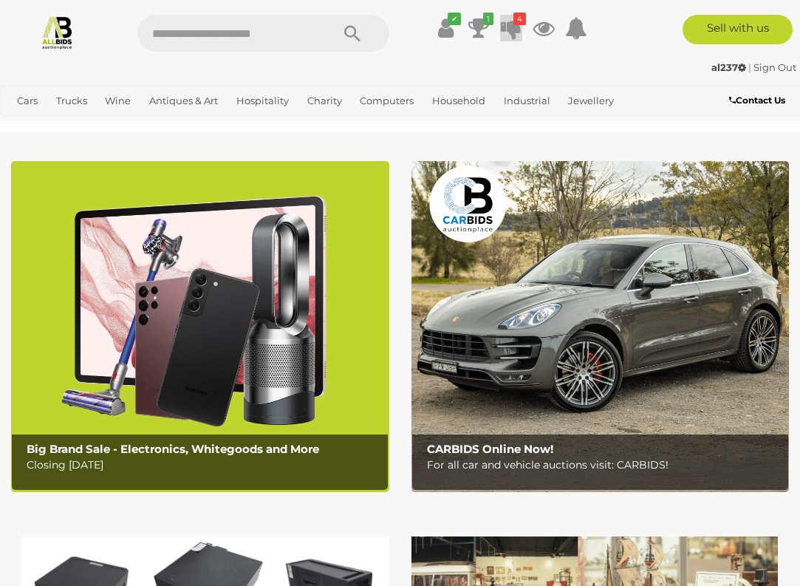
click at [512, 32] on icon at bounding box center [511, 28] width 21 height 27
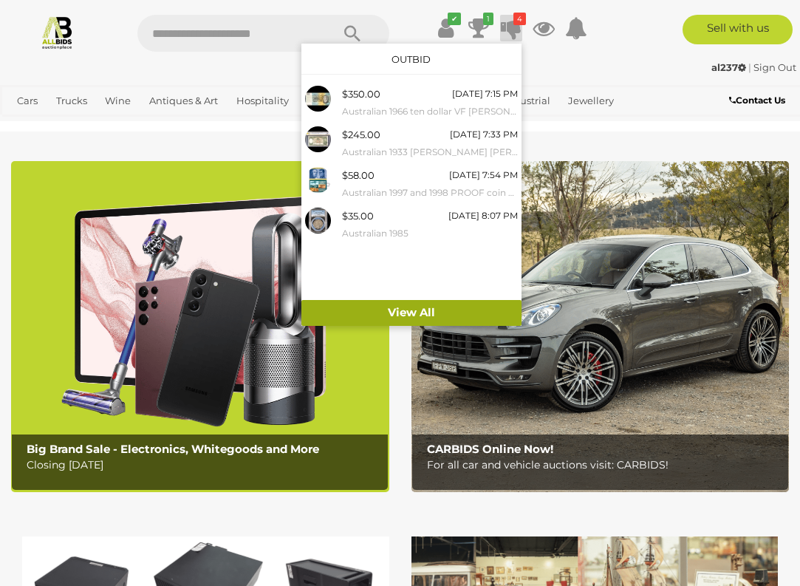
click at [411, 315] on link "View All" at bounding box center [411, 313] width 220 height 26
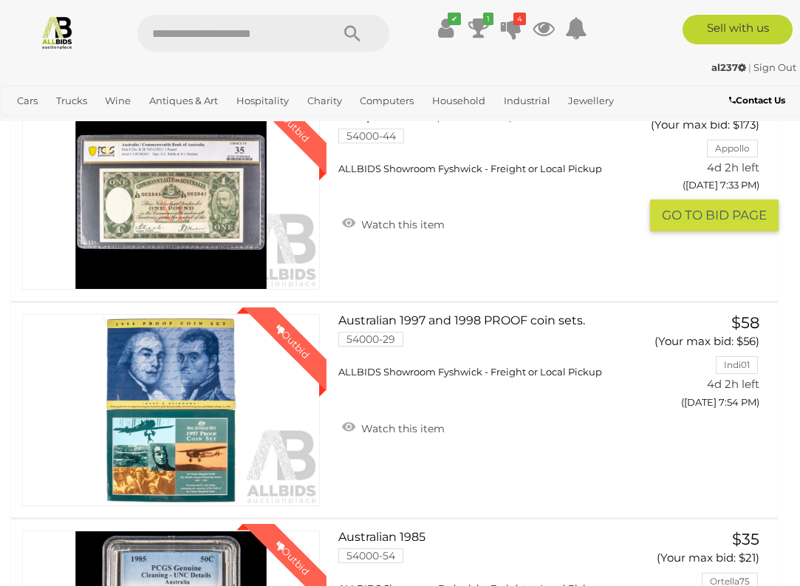
scroll to position [676, 0]
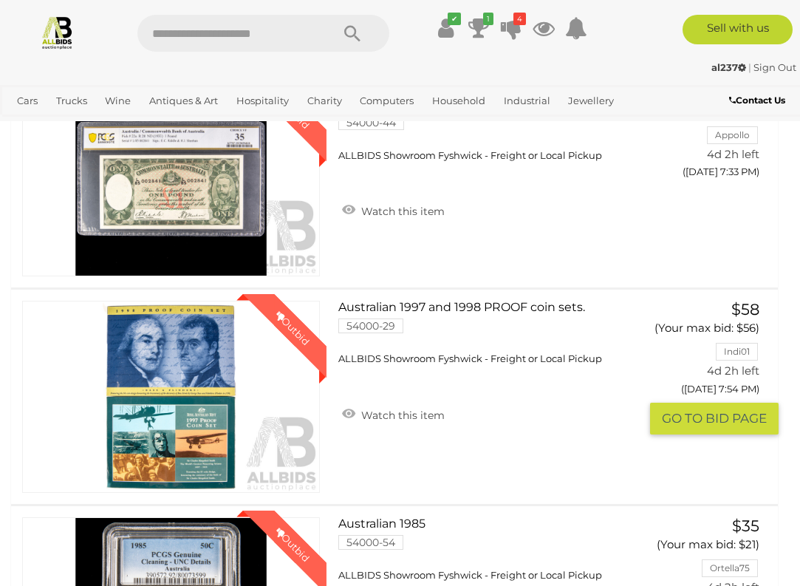
click at [395, 302] on link "Australian 1997 and 1998 PROOF coin sets. 54000-29 ALLBIDS Showroom Fyshwick - …" at bounding box center [494, 333] width 290 height 65
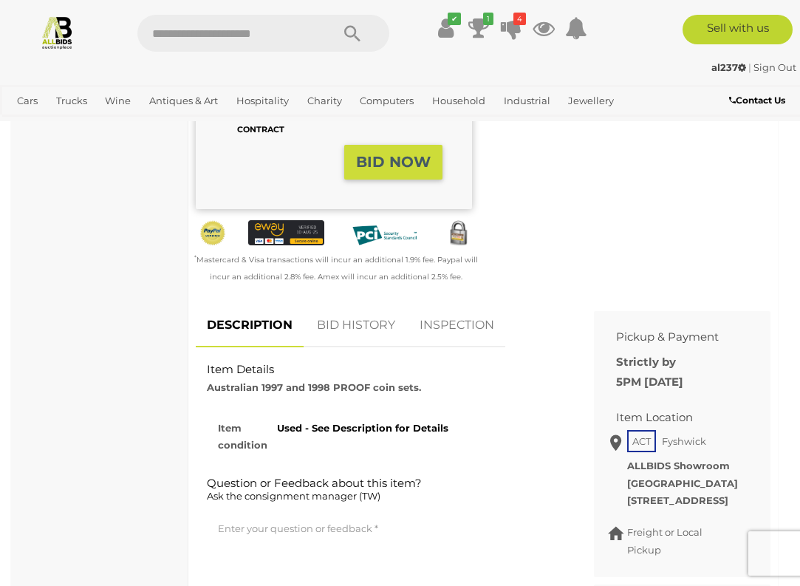
scroll to position [443, 0]
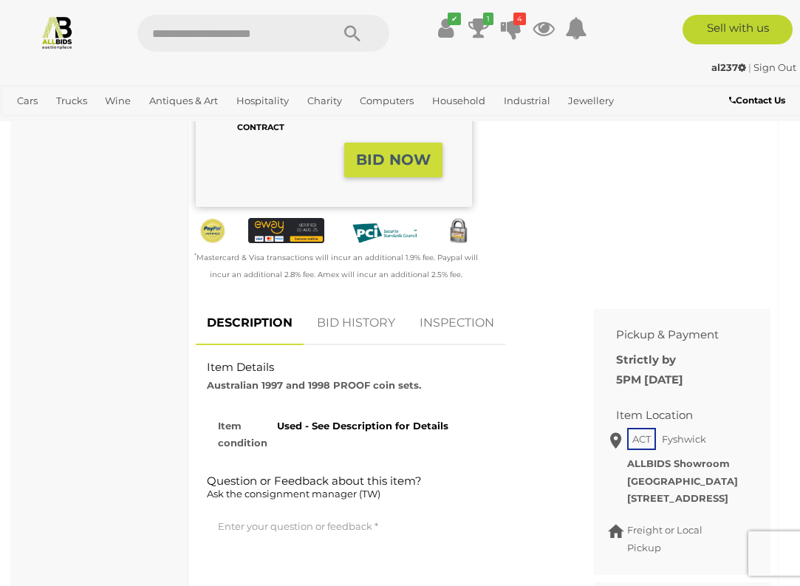
click at [354, 335] on link "BID HISTORY" at bounding box center [356, 323] width 100 height 44
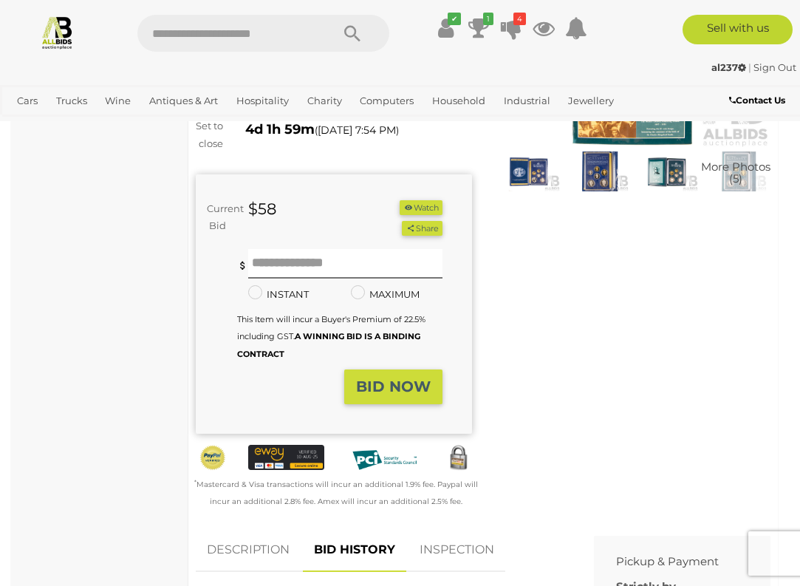
scroll to position [216, 0]
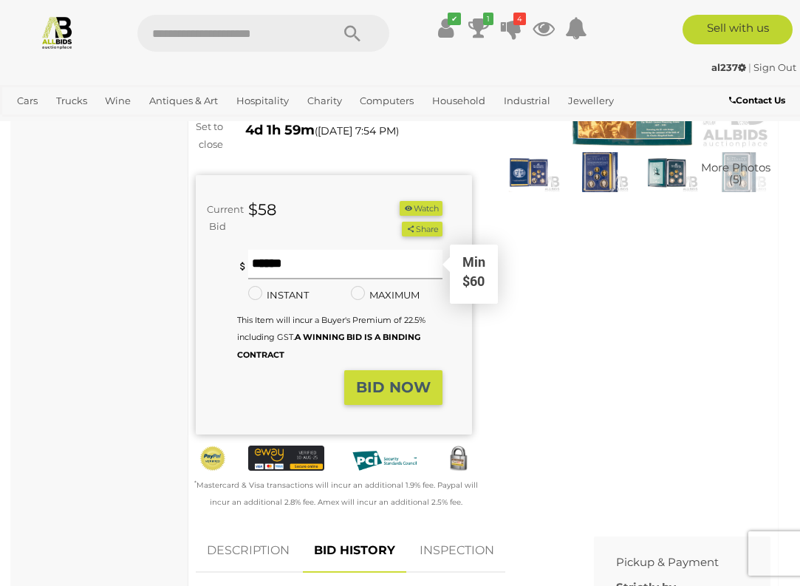
click at [359, 275] on input "text" at bounding box center [345, 265] width 194 height 30
type input "**"
click at [394, 396] on strong "BID NOW" at bounding box center [393, 387] width 75 height 18
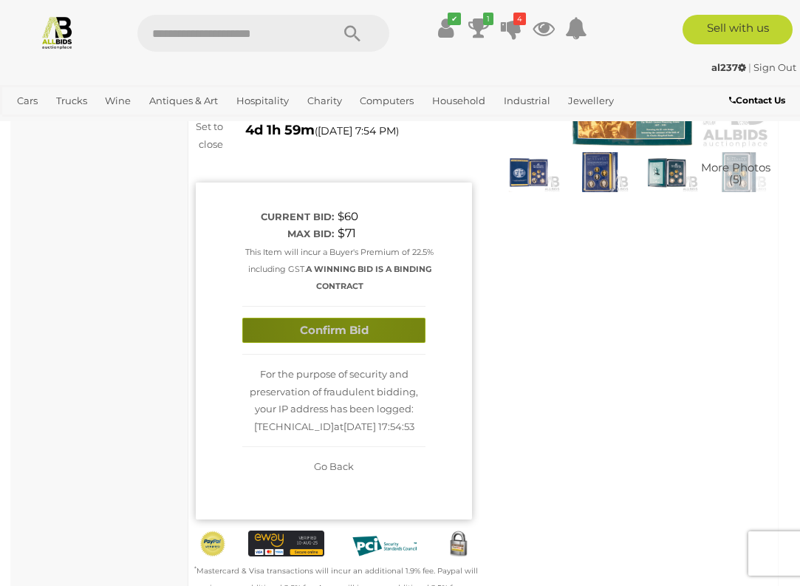
click at [356, 332] on button "Confirm Bid" at bounding box center [333, 331] width 183 height 26
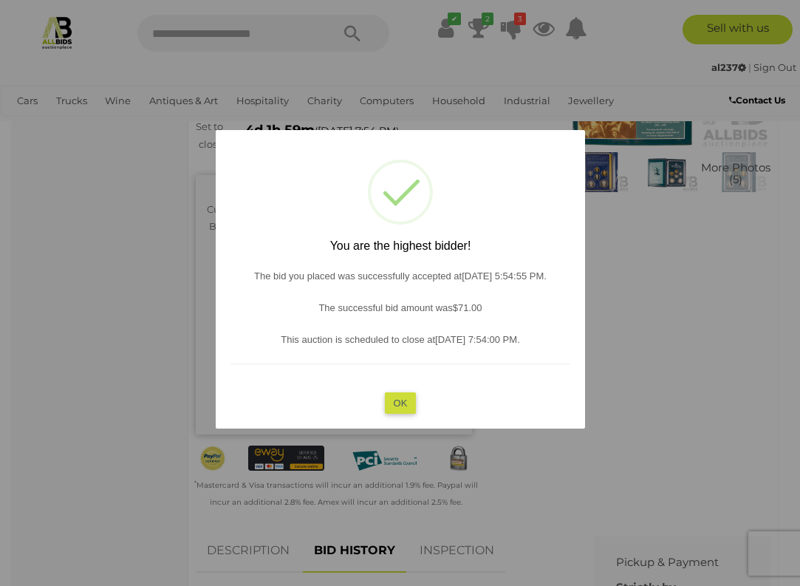
click at [396, 399] on button "OK" at bounding box center [400, 401] width 32 height 21
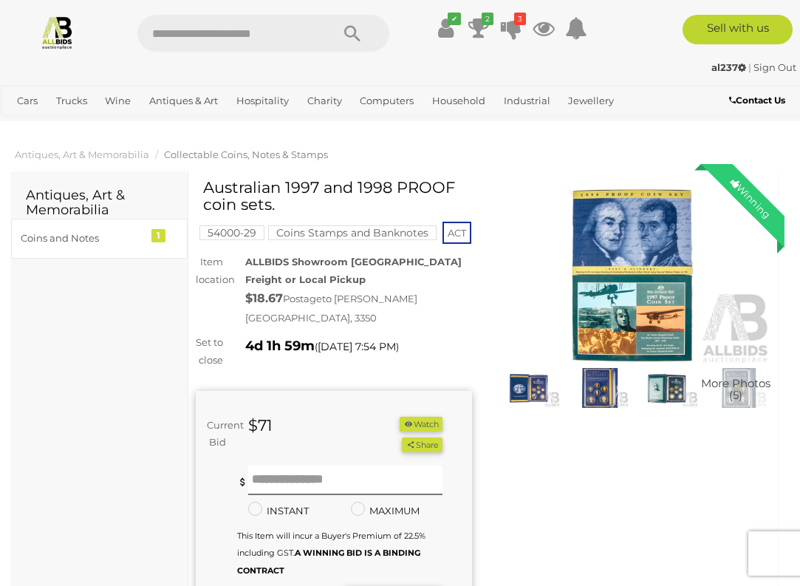
scroll to position [0, 0]
